Goal: Information Seeking & Learning: Learn about a topic

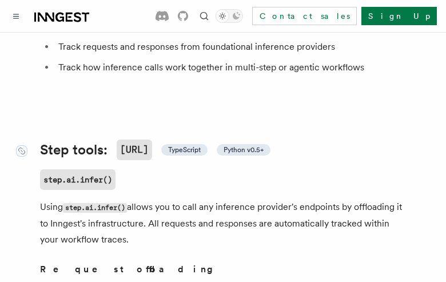
scroll to position [453, 0]
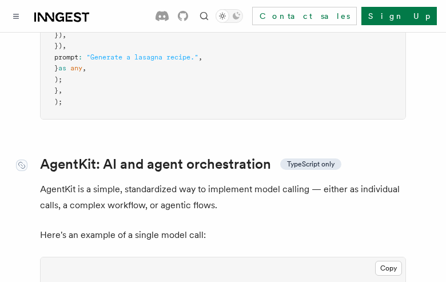
scroll to position [3455, 0]
